Goal: Task Accomplishment & Management: Use online tool/utility

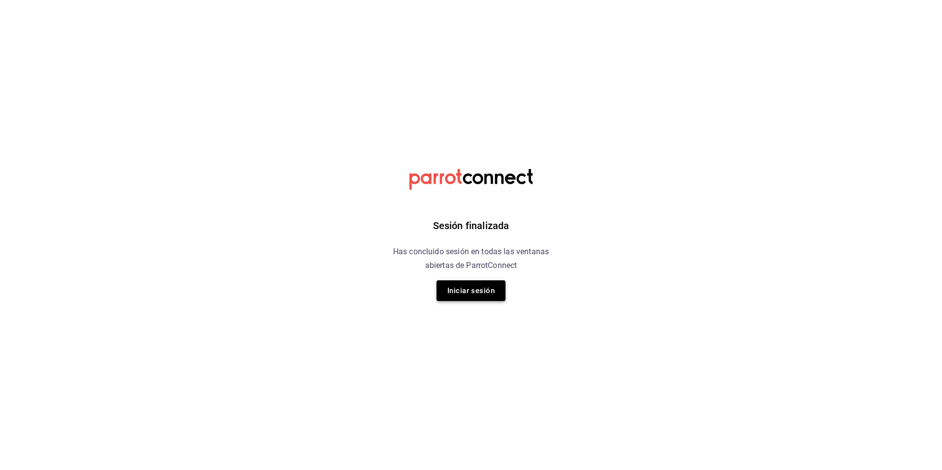
click at [460, 290] on button "Iniciar sesión" at bounding box center [471, 290] width 69 height 21
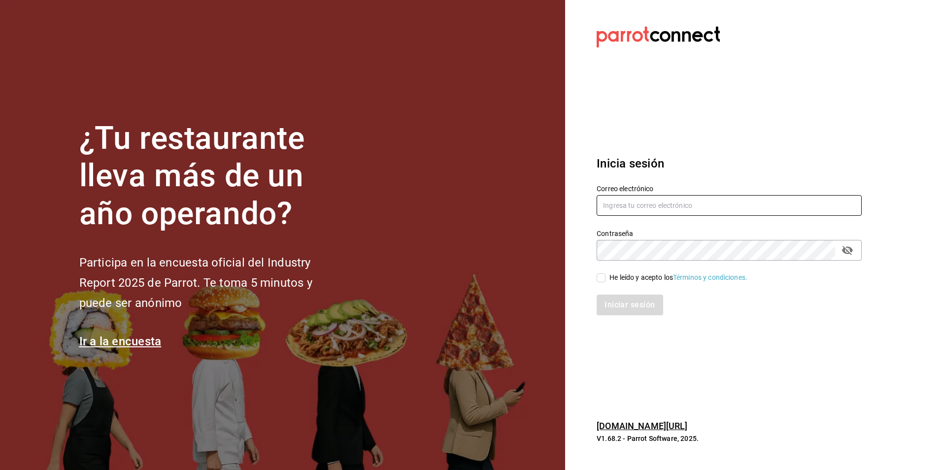
type input "Animal.tijuana@grupocosteno.com"
click at [602, 278] on input "He leído y acepto los Términos y condiciones." at bounding box center [601, 278] width 9 height 9
checkbox input "true"
click at [642, 311] on button "Iniciar sesión" at bounding box center [630, 305] width 67 height 21
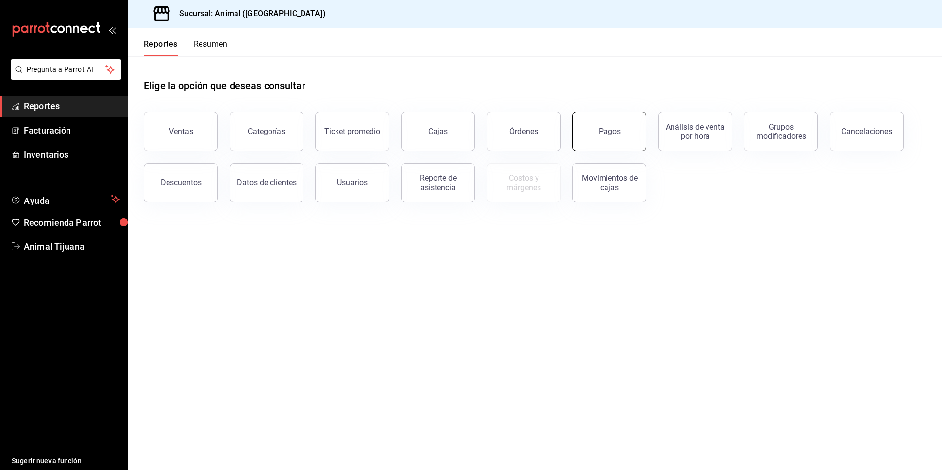
click at [587, 143] on button "Pagos" at bounding box center [610, 131] width 74 height 39
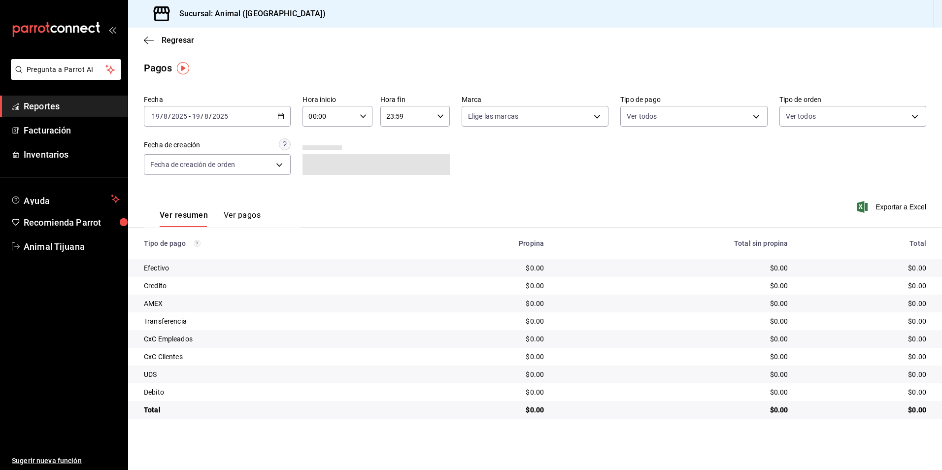
click at [275, 117] on div "[DATE] [DATE] - [DATE] [DATE]" at bounding box center [217, 116] width 147 height 21
click at [193, 148] on span "Hoy" at bounding box center [190, 146] width 76 height 10
click at [360, 120] on div "00:00 Hora inicio" at bounding box center [337, 116] width 69 height 21
click at [326, 192] on button "04" at bounding box center [320, 187] width 31 height 20
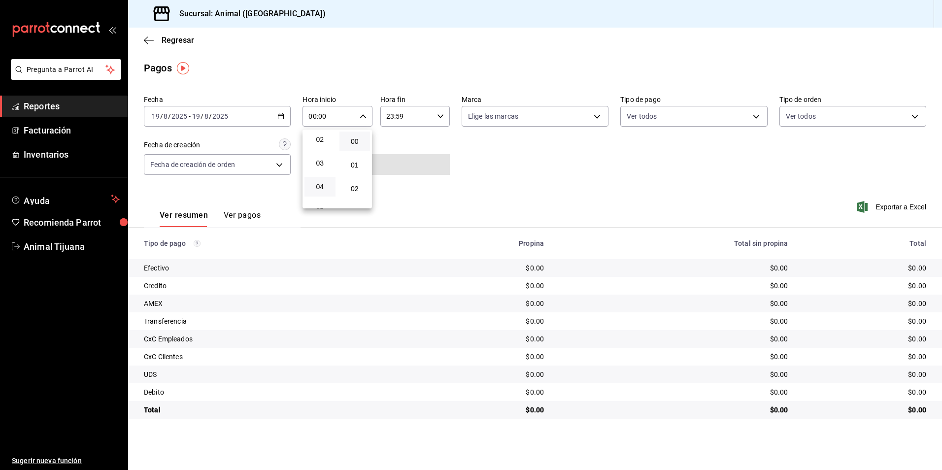
type input "04:00"
click at [519, 189] on div at bounding box center [471, 235] width 942 height 470
click at [639, 120] on body "Pregunta a Parrot AI Reportes Facturación Inventarios Ayuda Recomienda Parrot A…" at bounding box center [471, 235] width 942 height 470
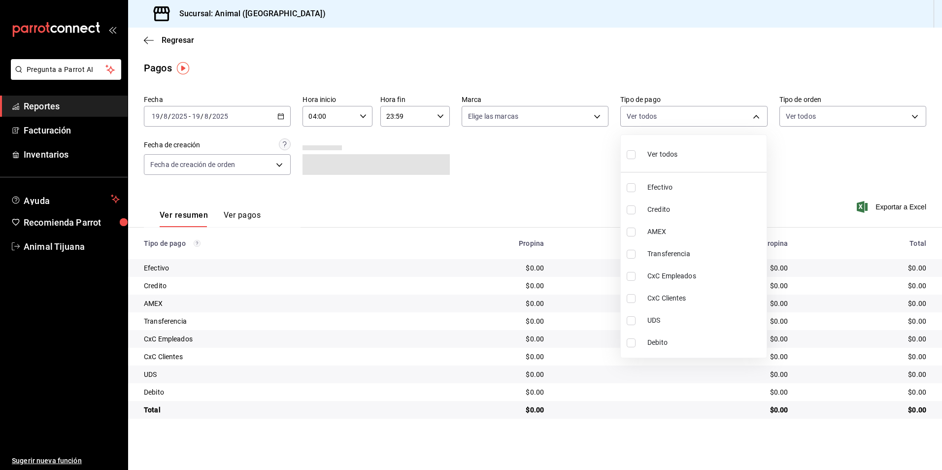
click at [652, 148] on div "Ver todos" at bounding box center [652, 153] width 51 height 21
type input "b84c62b8-b02c-4970-ab2e-e166616419f2,235ce608-f464-428a-9a71-314f665367d1,53567…"
checkbox input "true"
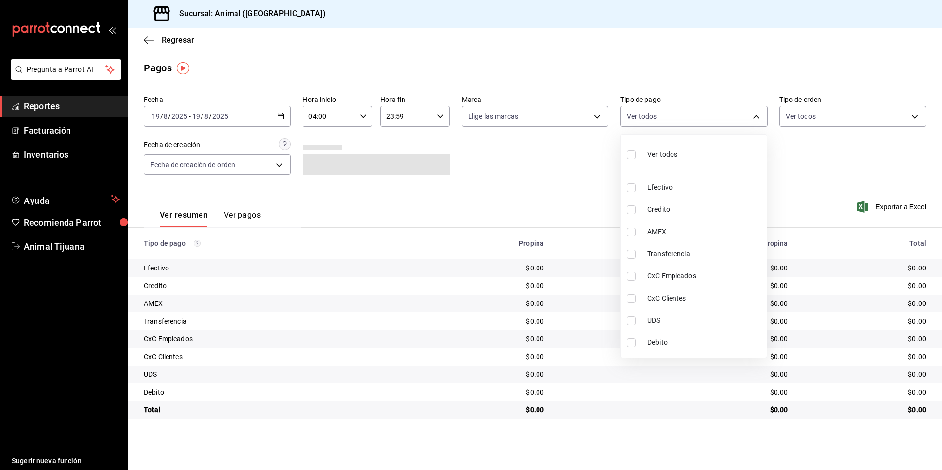
checkbox input "true"
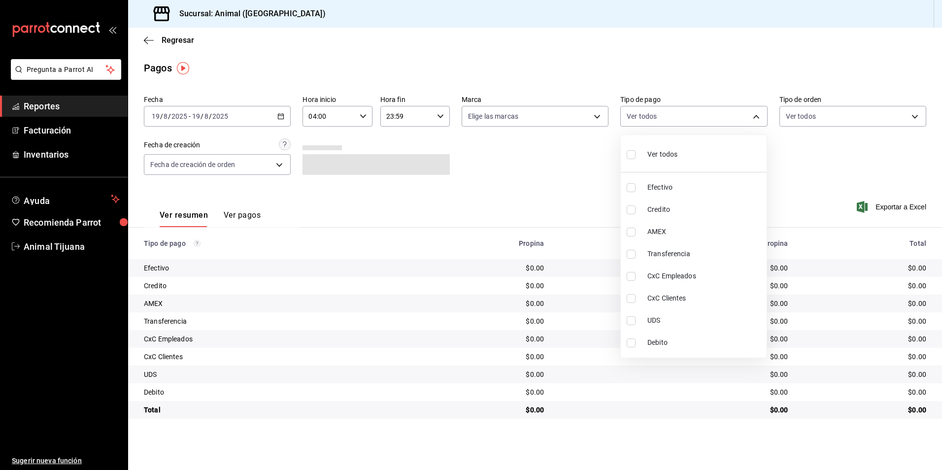
checkbox input "true"
click at [652, 148] on div "Ver todos" at bounding box center [652, 153] width 51 height 21
checkbox input "false"
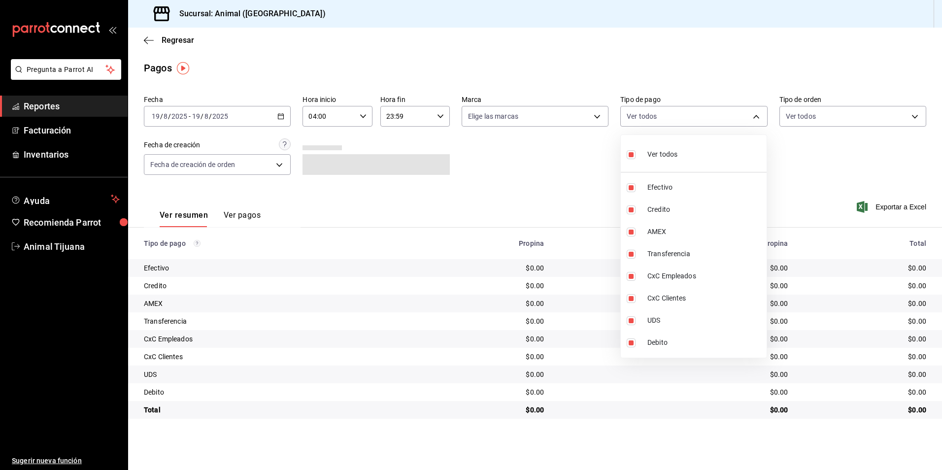
checkbox input "false"
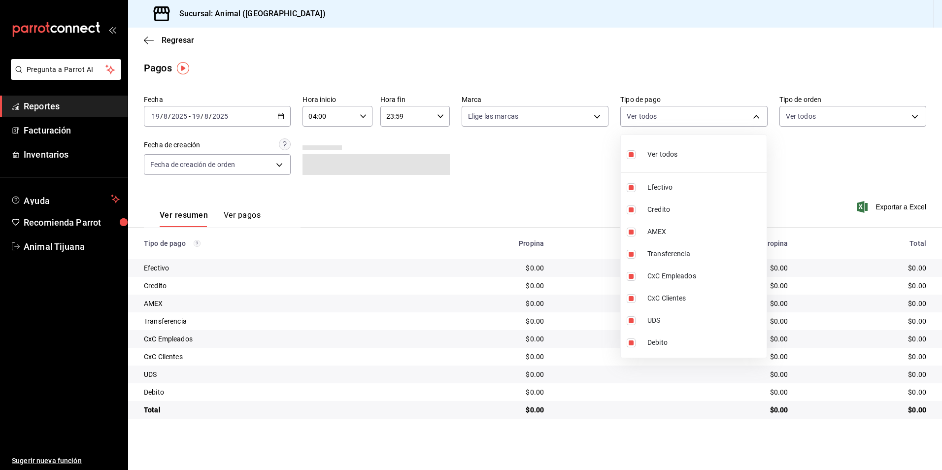
checkbox input "false"
click at [687, 160] on li "Ver todos" at bounding box center [694, 153] width 146 height 29
type input "b84c62b8-b02c-4970-ab2e-e166616419f2,235ce608-f464-428a-9a71-314f665367d1,53567…"
checkbox input "true"
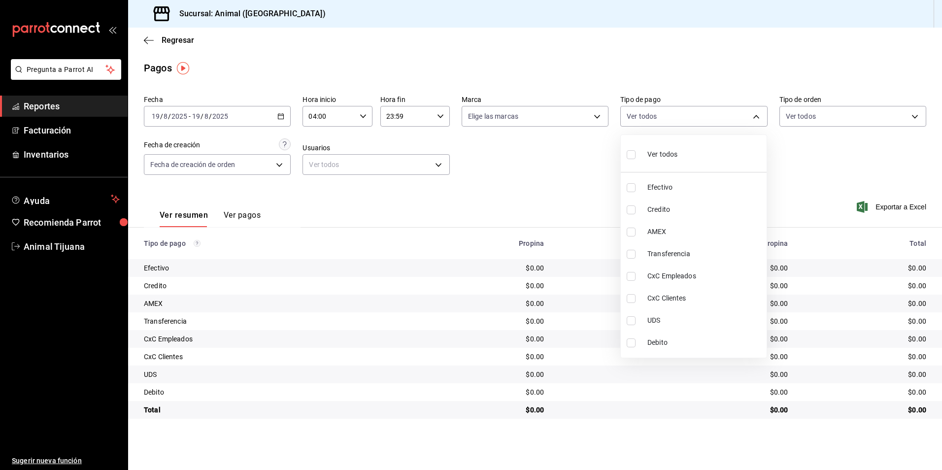
checkbox input "true"
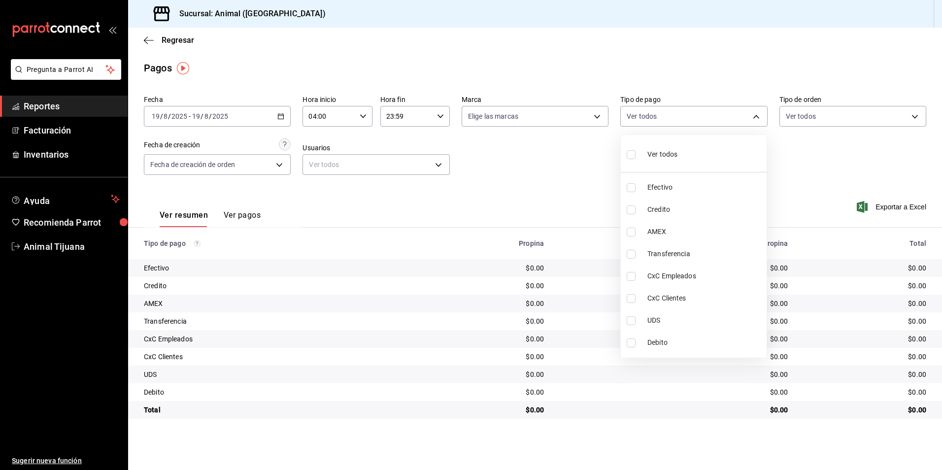
checkbox input "true"
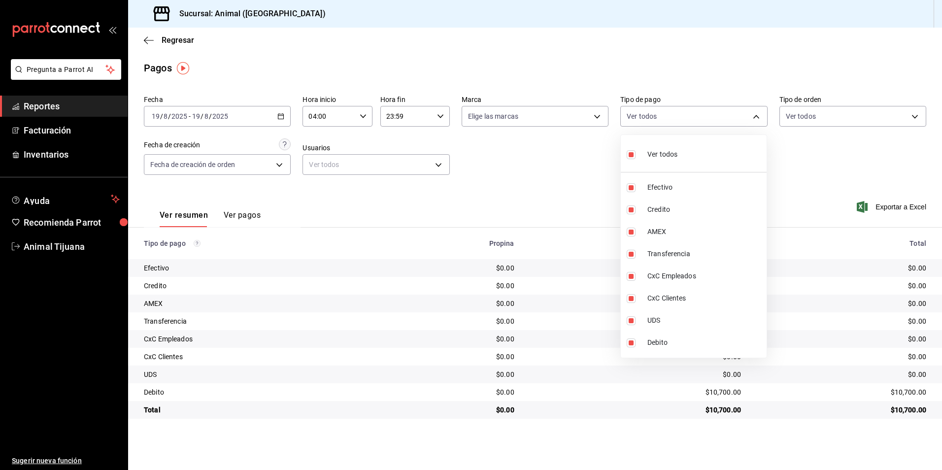
click at [687, 160] on li "Ver todos" at bounding box center [694, 153] width 146 height 29
checkbox input "false"
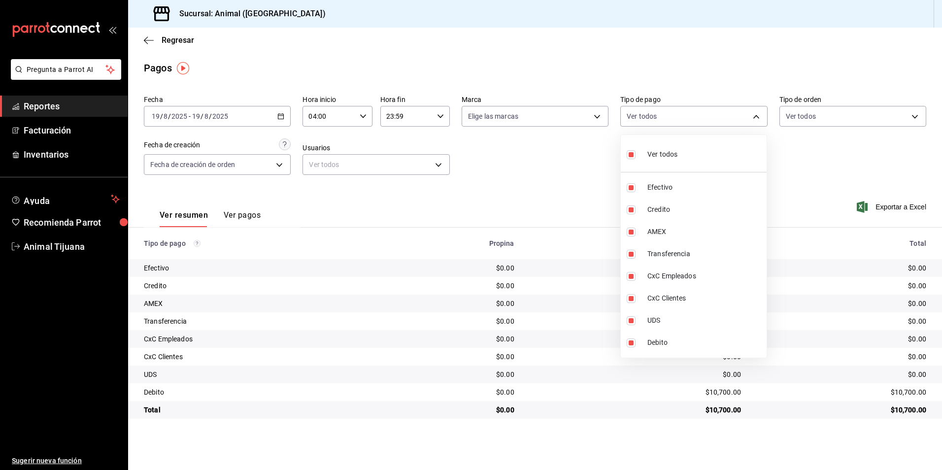
checkbox input "false"
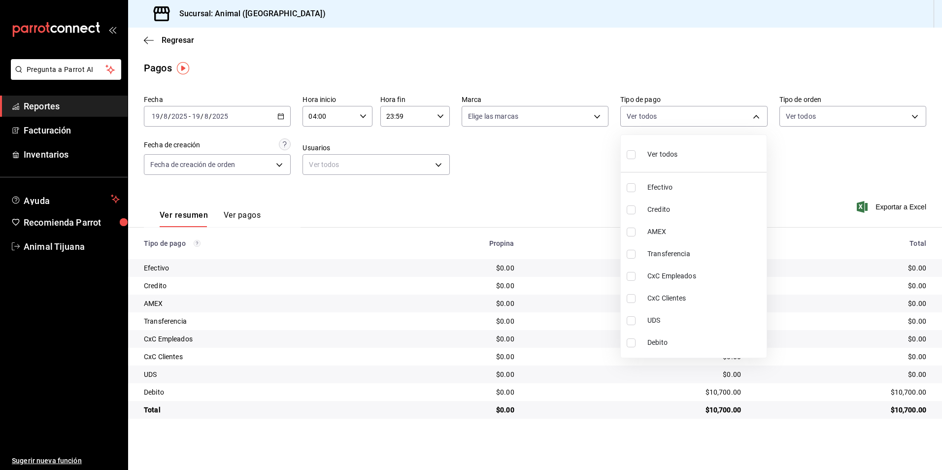
click at [681, 212] on span "Credito" at bounding box center [705, 210] width 115 height 10
type input "235ce608-f464-428a-9a71-314f665367d1"
checkbox input "true"
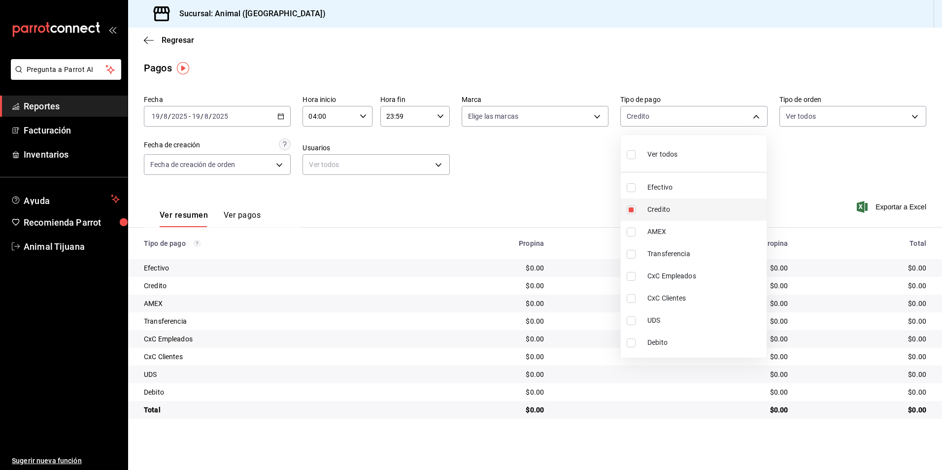
click at [681, 209] on span "Credito" at bounding box center [705, 210] width 115 height 10
checkbox input "false"
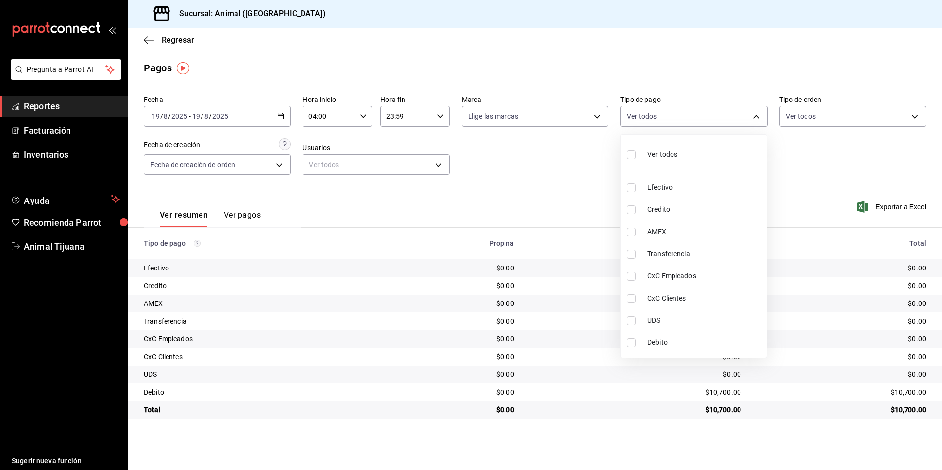
click at [645, 159] on div "Ver todos" at bounding box center [652, 153] width 51 height 21
type input "b84c62b8-b02c-4970-ab2e-e166616419f2,235ce608-f464-428a-9a71-314f665367d1,53567…"
checkbox input "true"
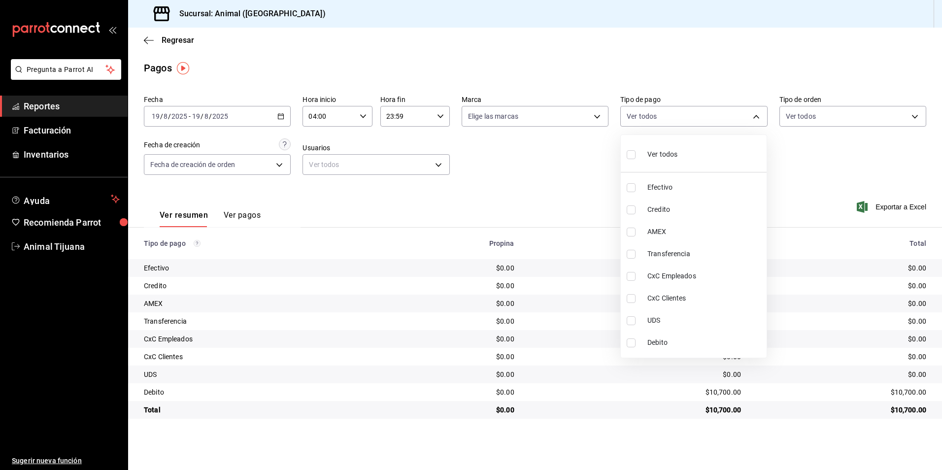
checkbox input "true"
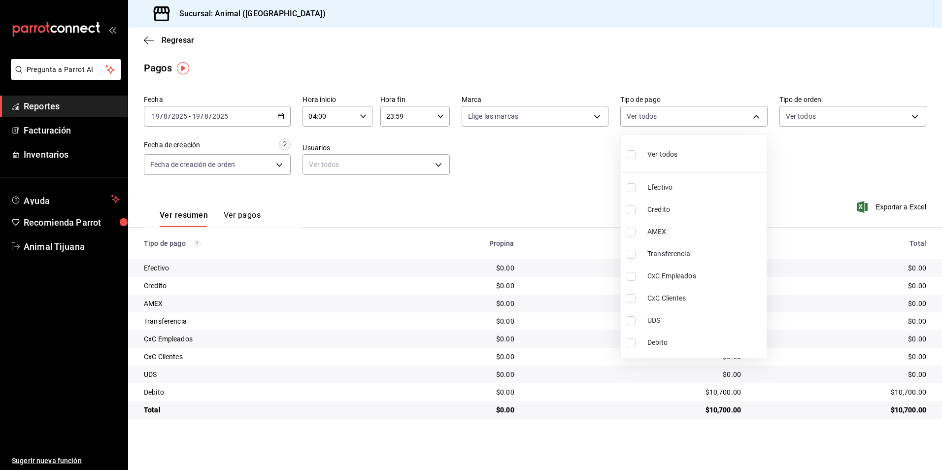
checkbox input "true"
click at [645, 159] on div "Ver todos" at bounding box center [652, 153] width 51 height 21
checkbox input "false"
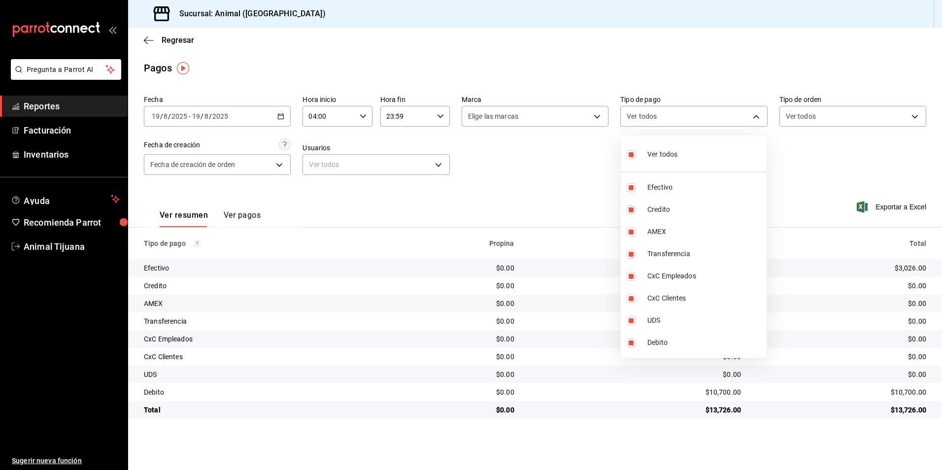
checkbox input "false"
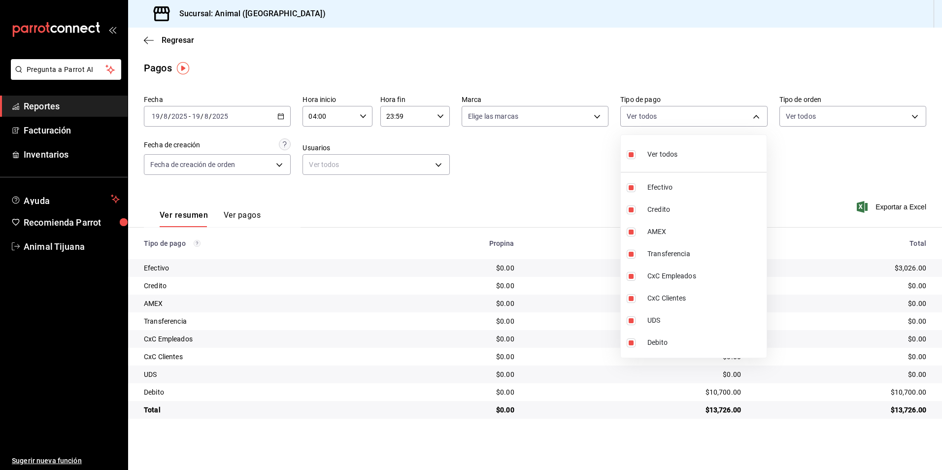
checkbox input "false"
